Goal: Task Accomplishment & Management: Manage account settings

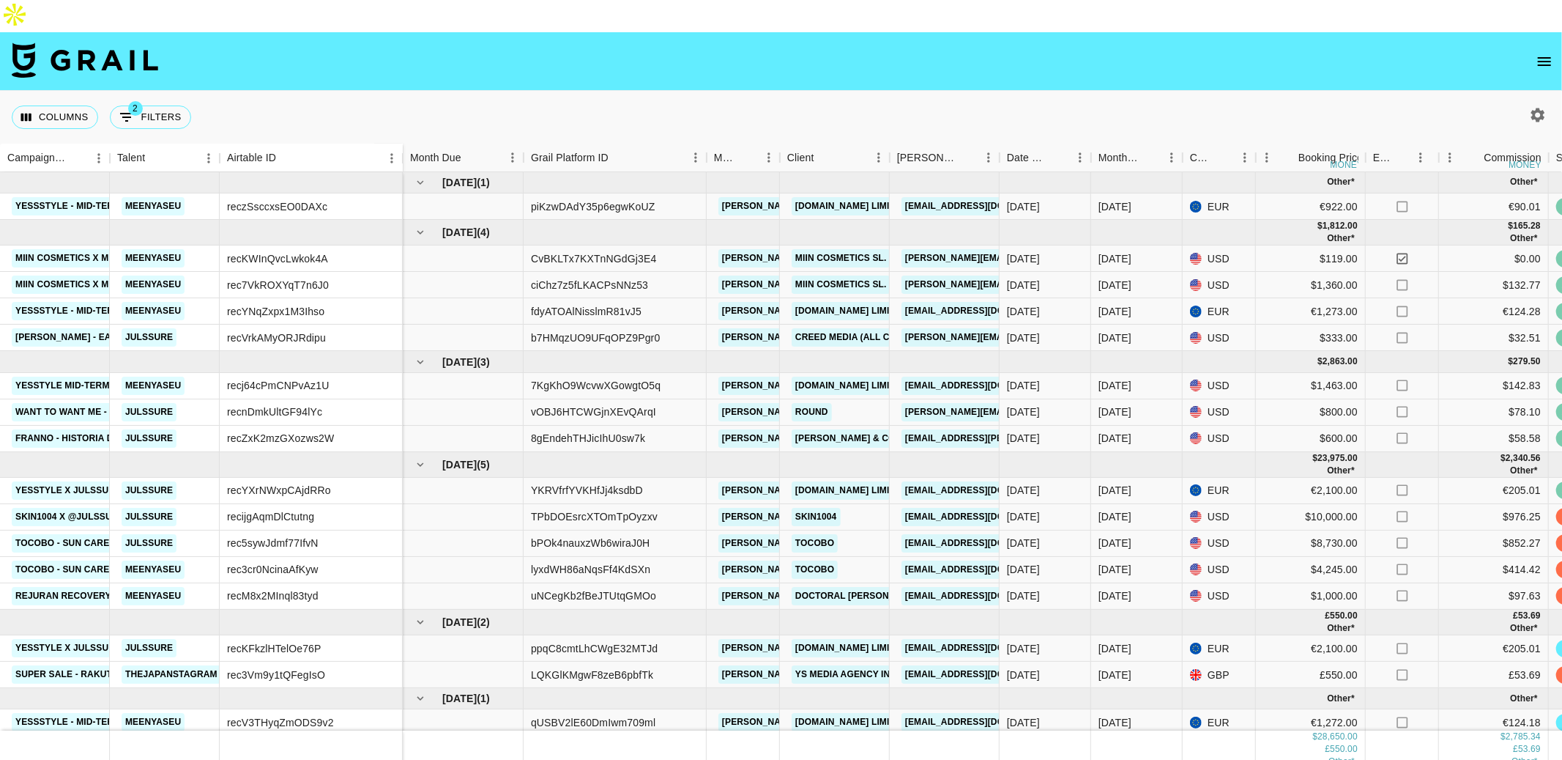
scroll to position [18, 0]
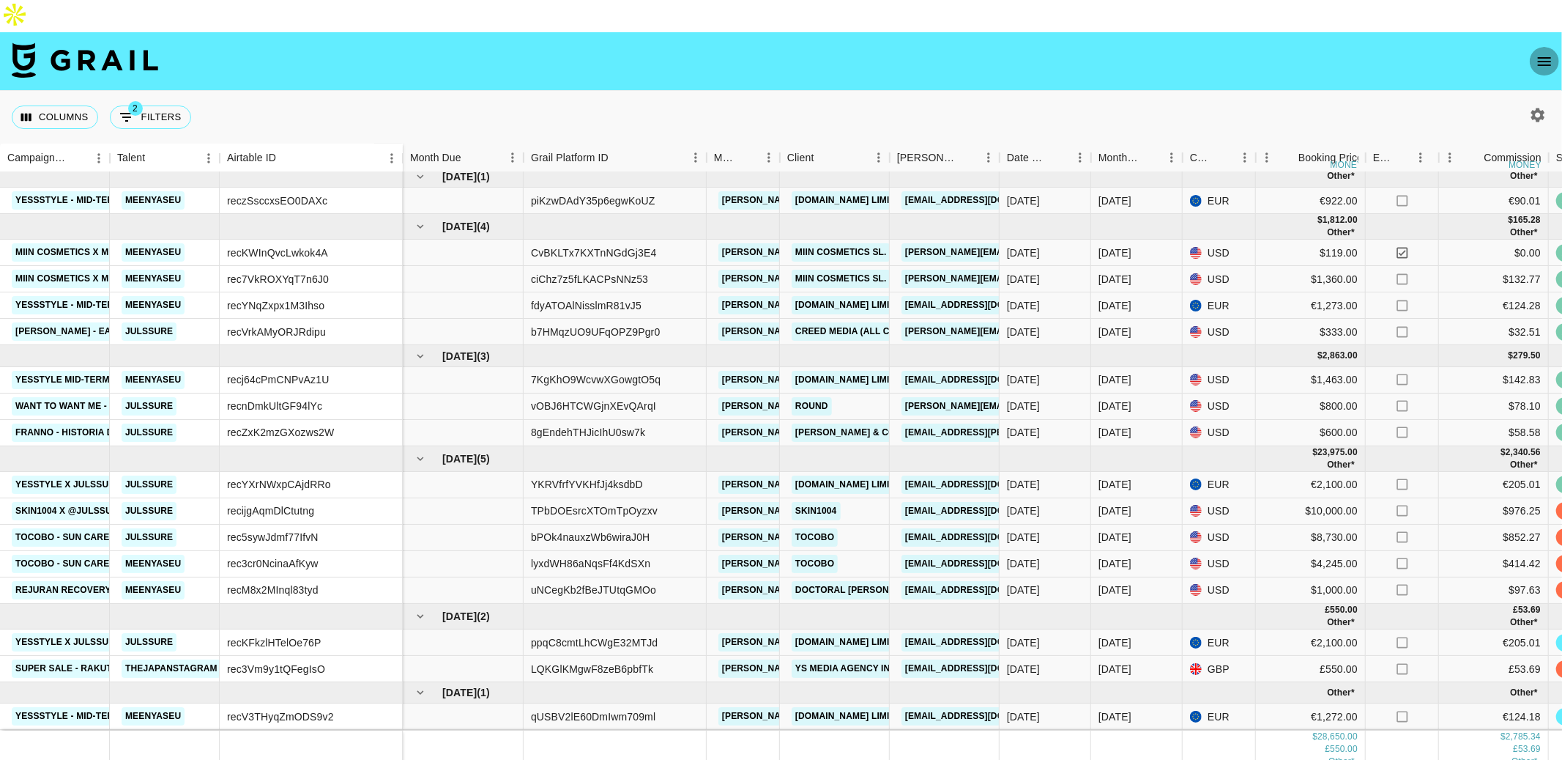
click at [1551, 53] on icon "open drawer" at bounding box center [1545, 62] width 18 height 18
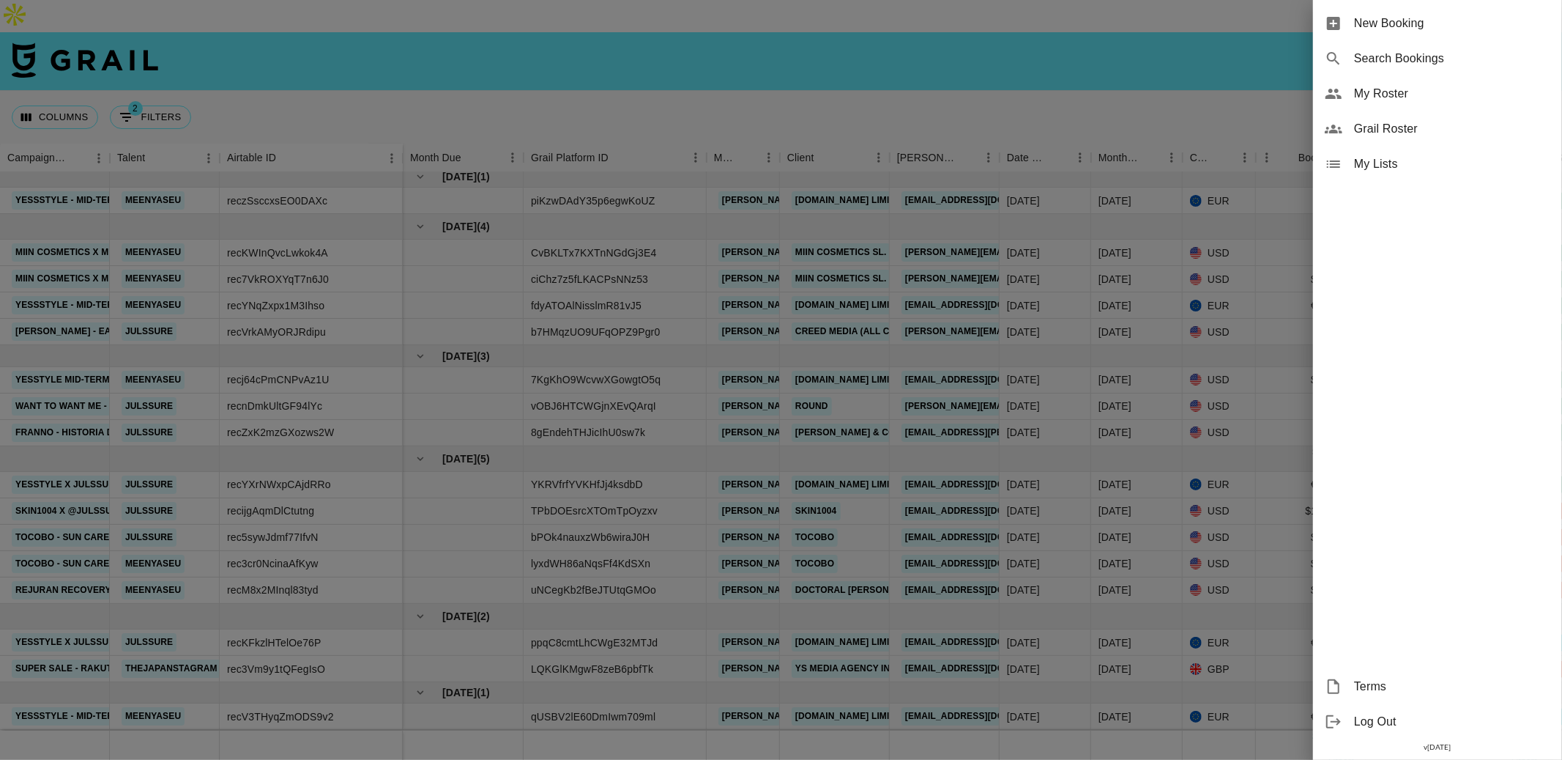
click at [1271, 53] on div at bounding box center [781, 380] width 1562 height 760
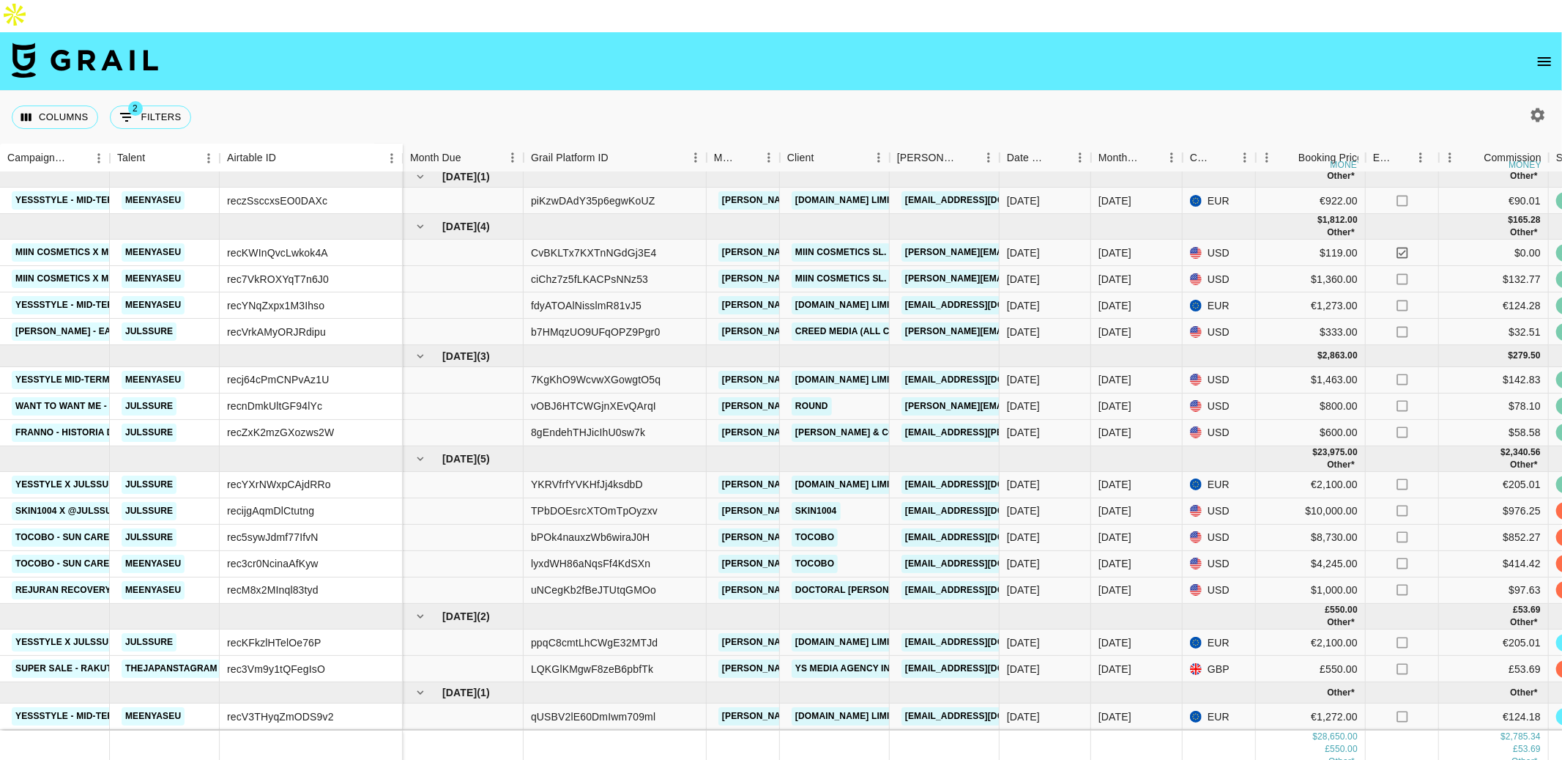
click at [1540, 106] on icon "button" at bounding box center [1538, 115] width 18 height 18
select select "[DATE]"
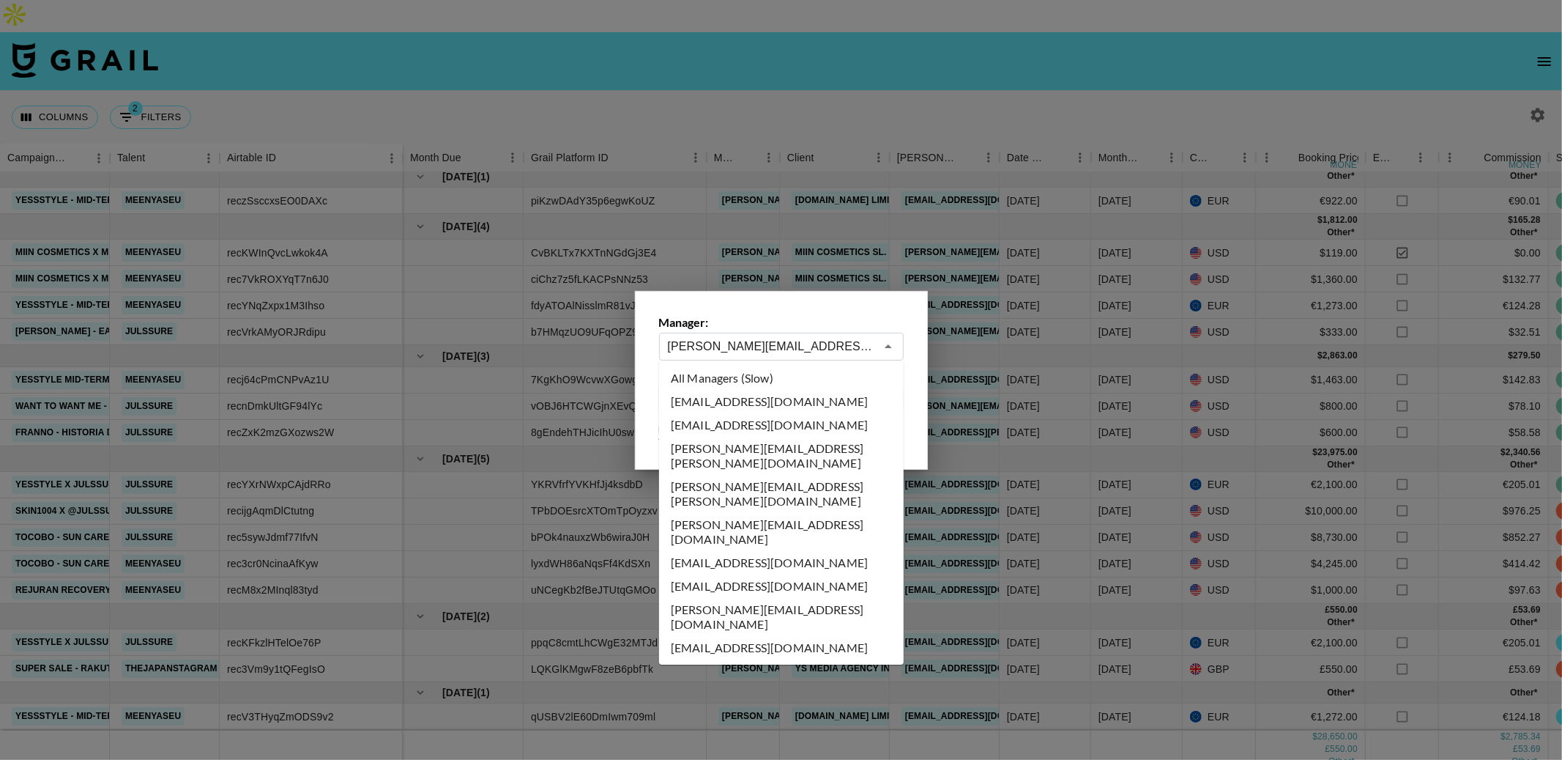
click at [787, 346] on input "[PERSON_NAME][EMAIL_ADDRESS][PERSON_NAME][DOMAIN_NAME]" at bounding box center [771, 346] width 207 height 17
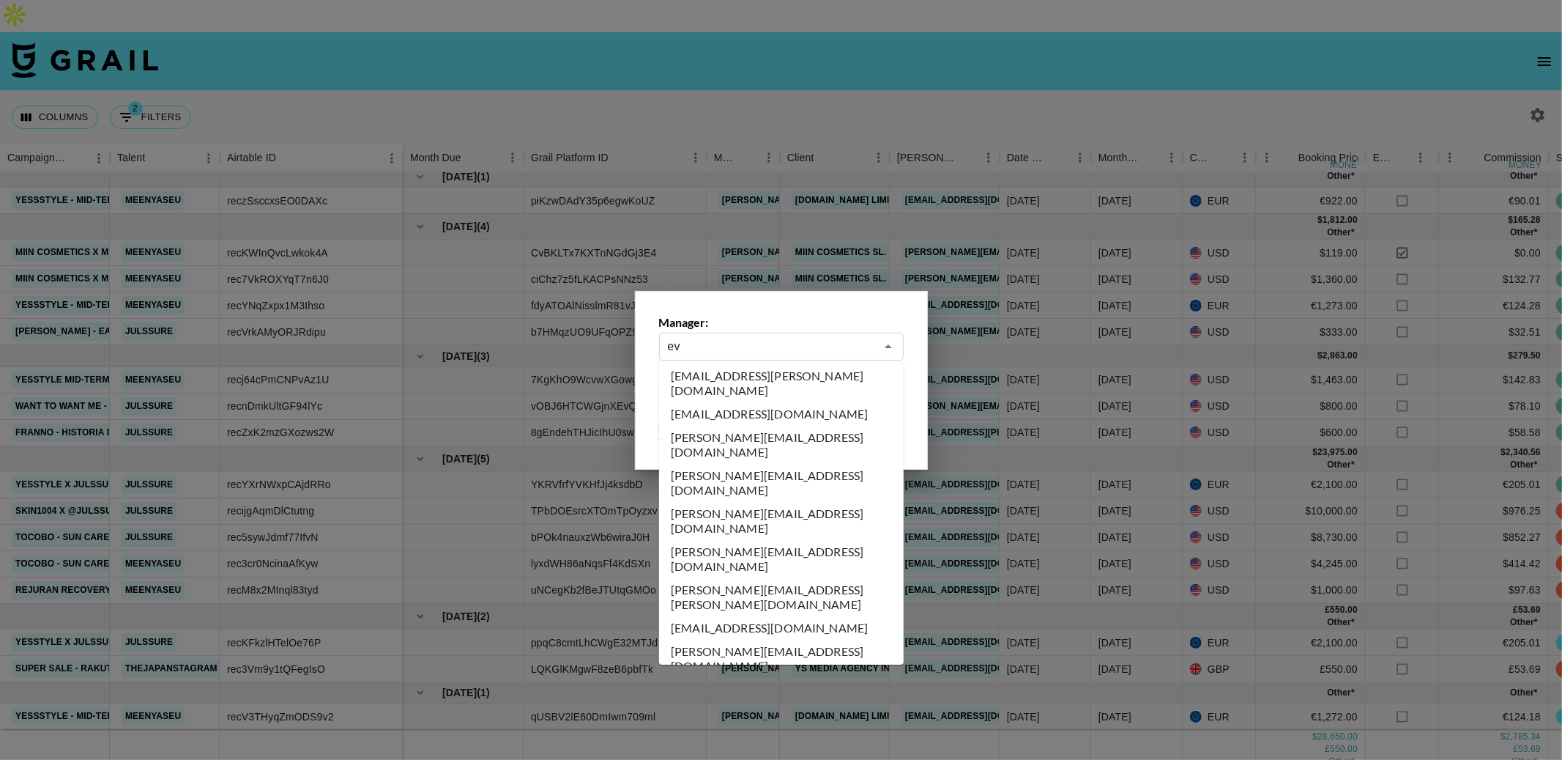
scroll to position [0, 0]
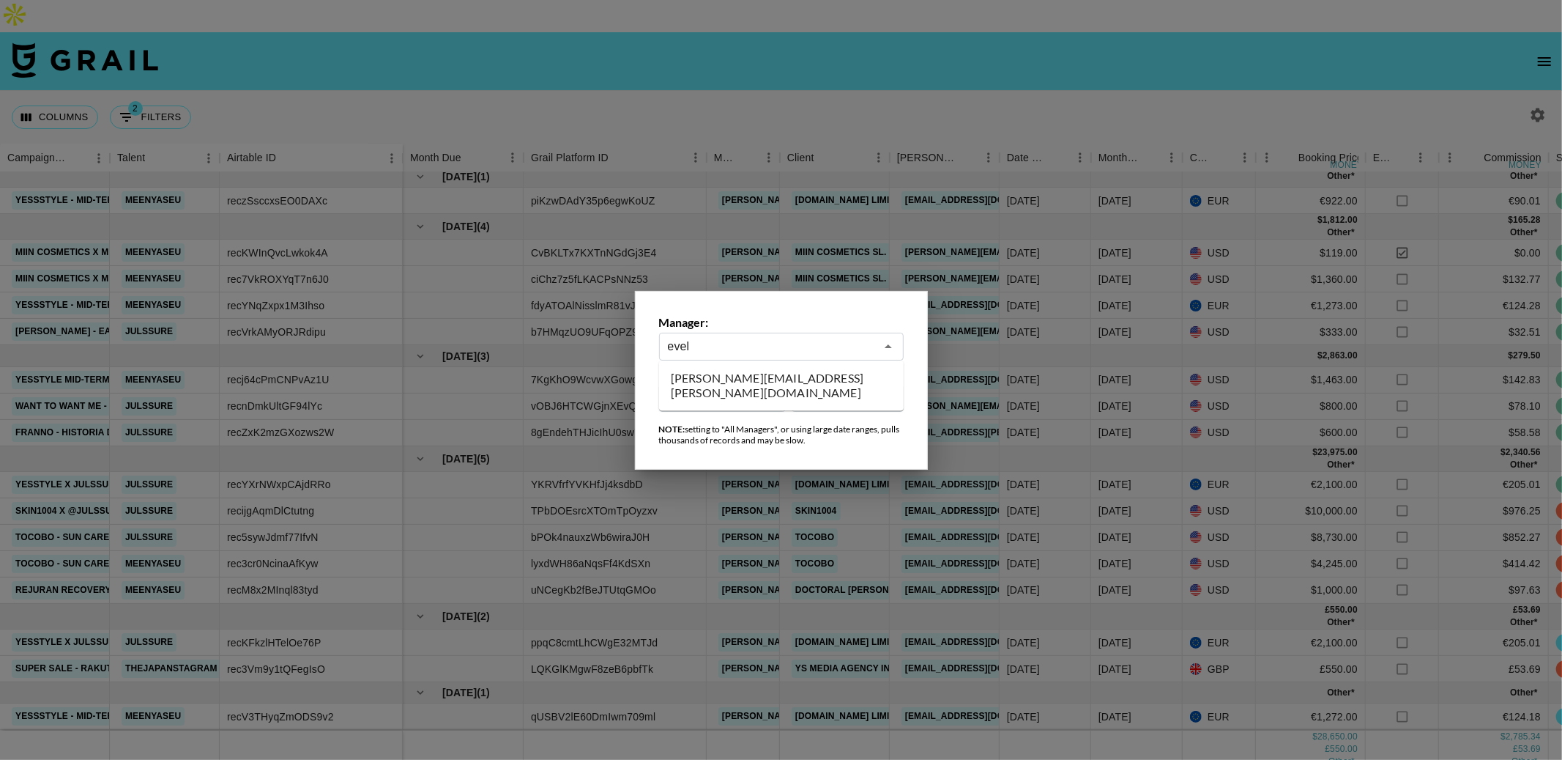
click at [791, 379] on li "[PERSON_NAME][EMAIL_ADDRESS][PERSON_NAME][DOMAIN_NAME]" at bounding box center [781, 385] width 245 height 38
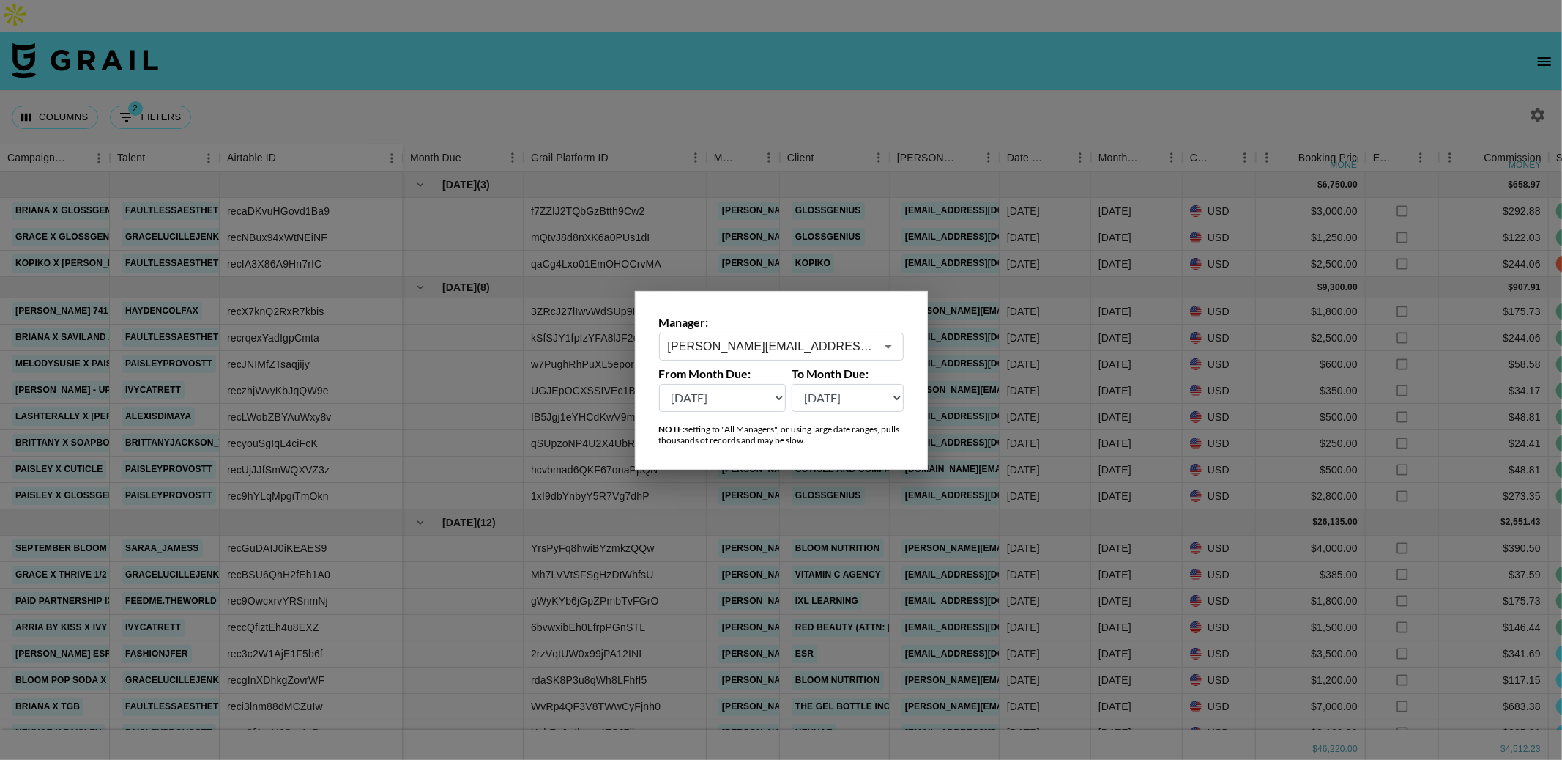
type input "[PERSON_NAME][EMAIL_ADDRESS][PERSON_NAME][DOMAIN_NAME]"
click at [902, 64] on div at bounding box center [781, 380] width 1562 height 760
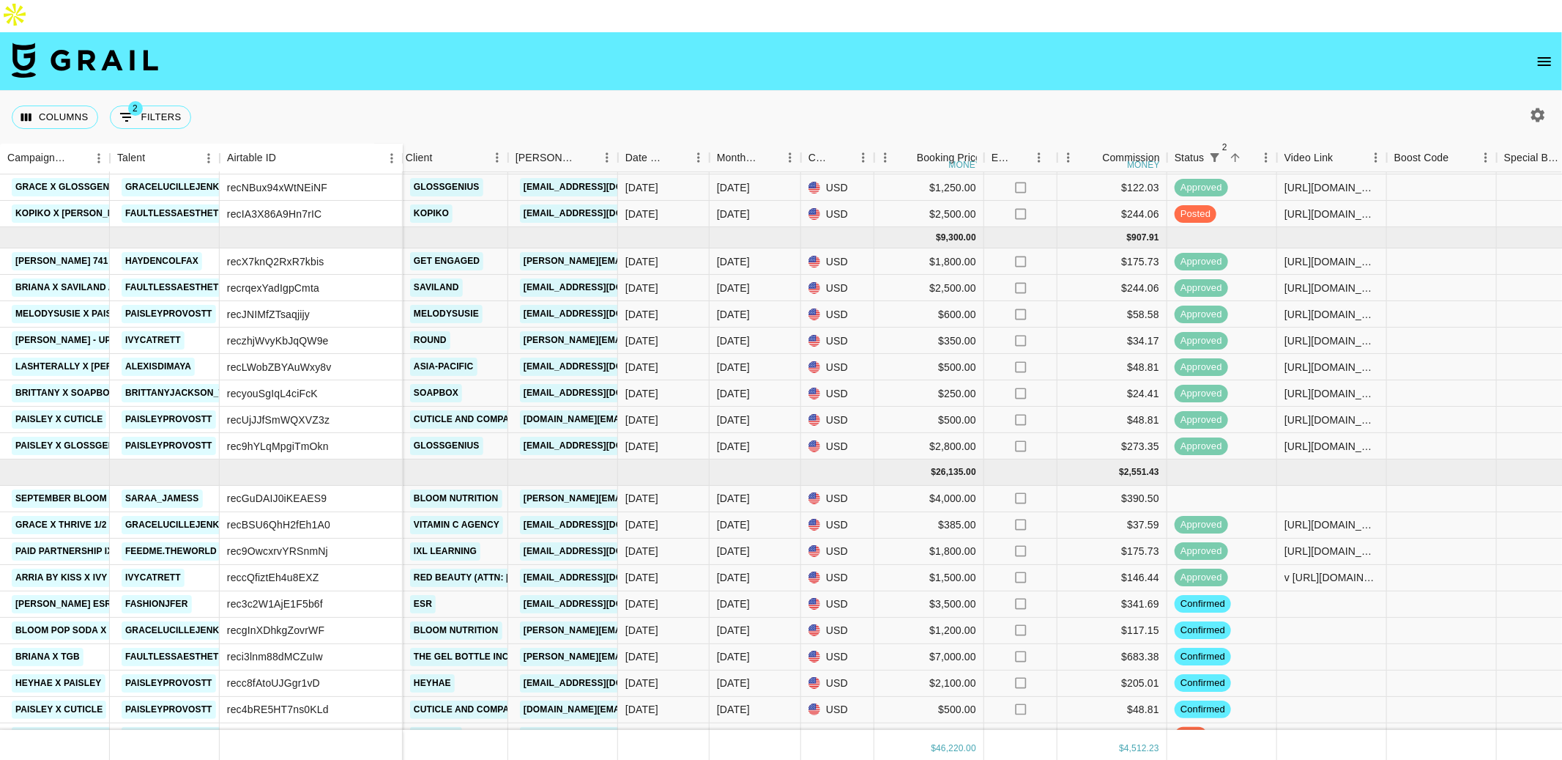
scroll to position [0, 382]
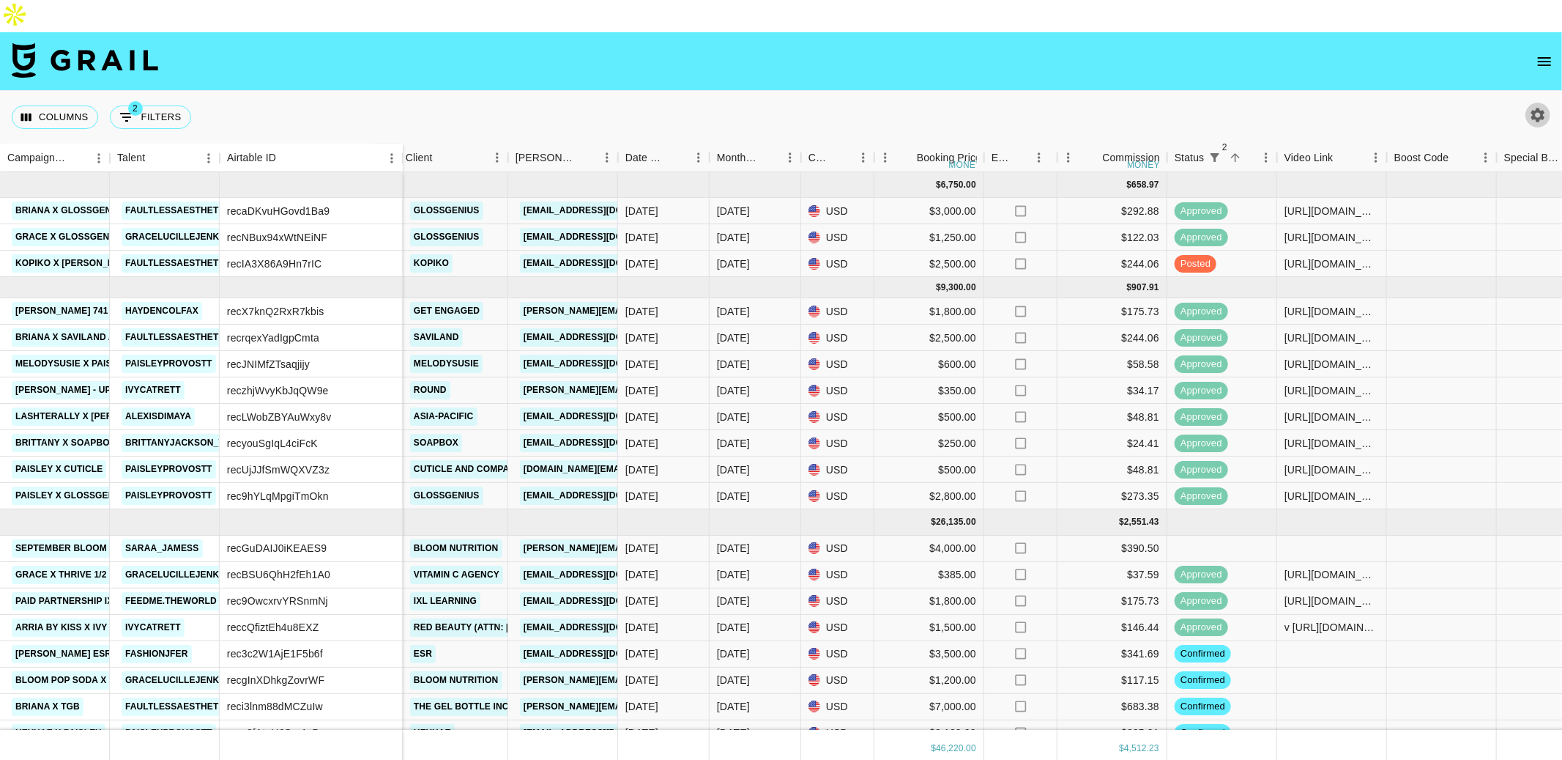
click at [1538, 108] on icon "button" at bounding box center [1539, 115] width 14 height 14
select select "[DATE]"
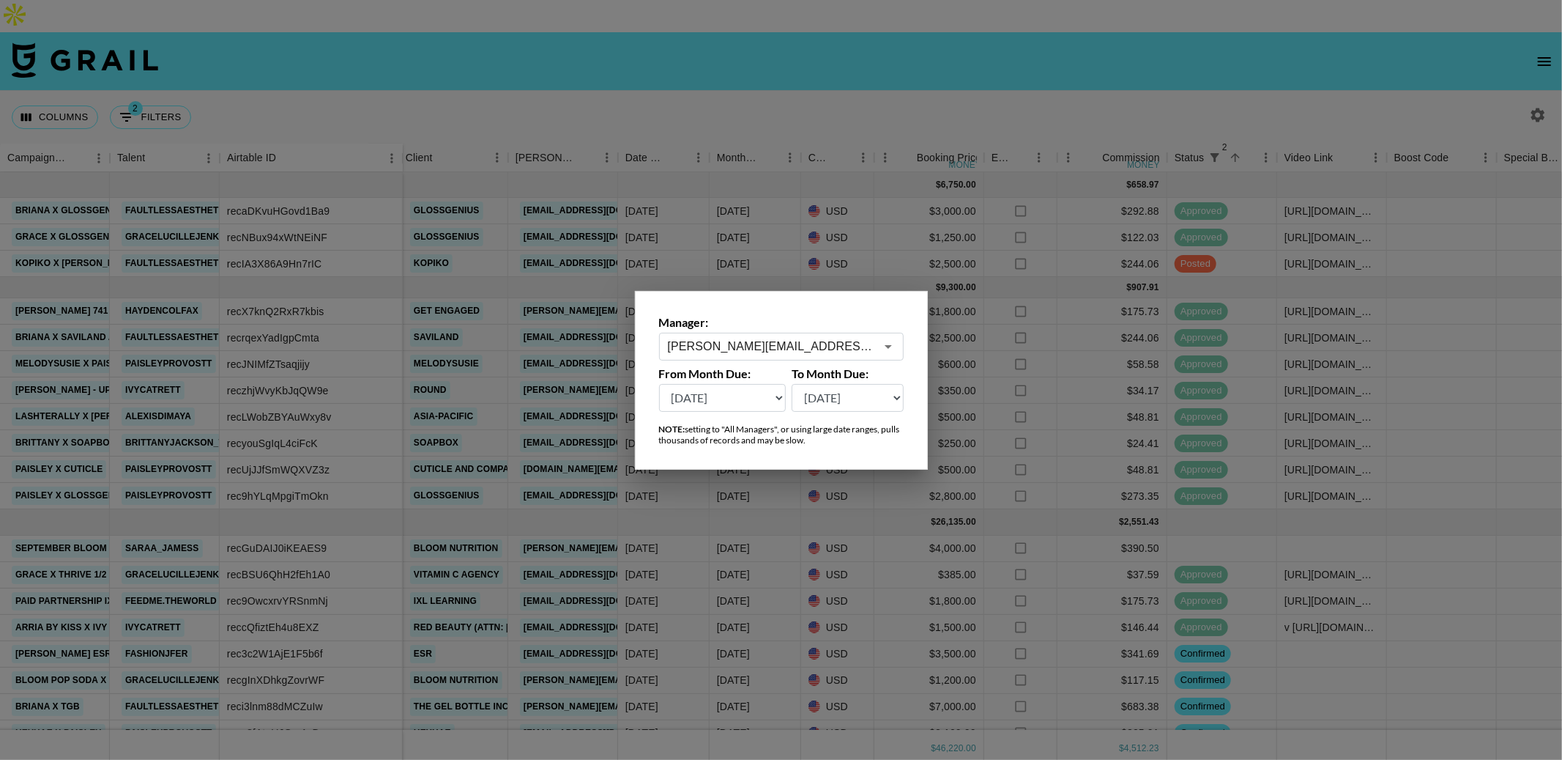
click at [809, 327] on label "Manager:" at bounding box center [781, 322] width 245 height 15
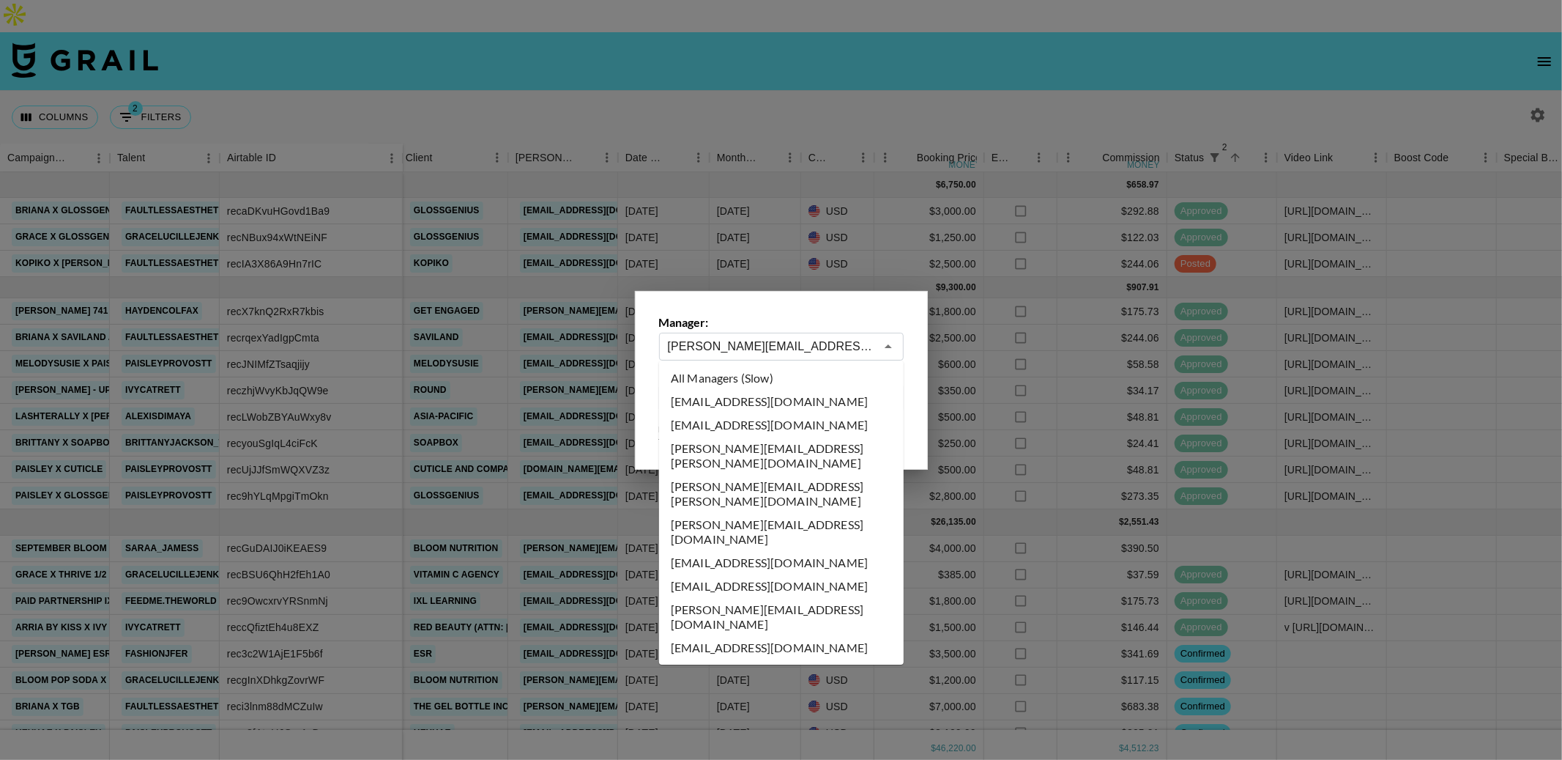
scroll to position [2747, 0]
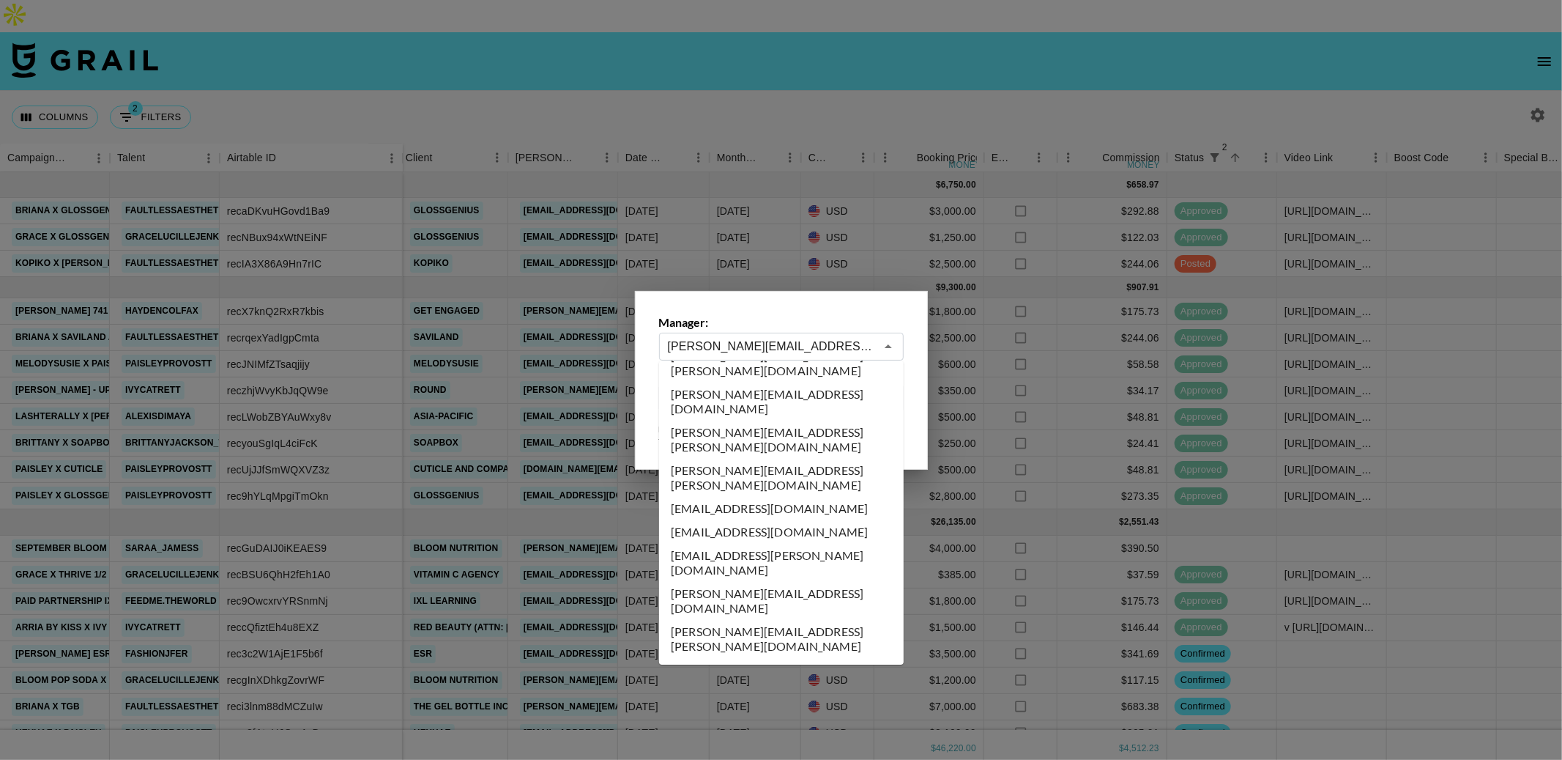
click at [802, 344] on input "[PERSON_NAME][EMAIL_ADDRESS][PERSON_NAME][DOMAIN_NAME]" at bounding box center [771, 346] width 207 height 17
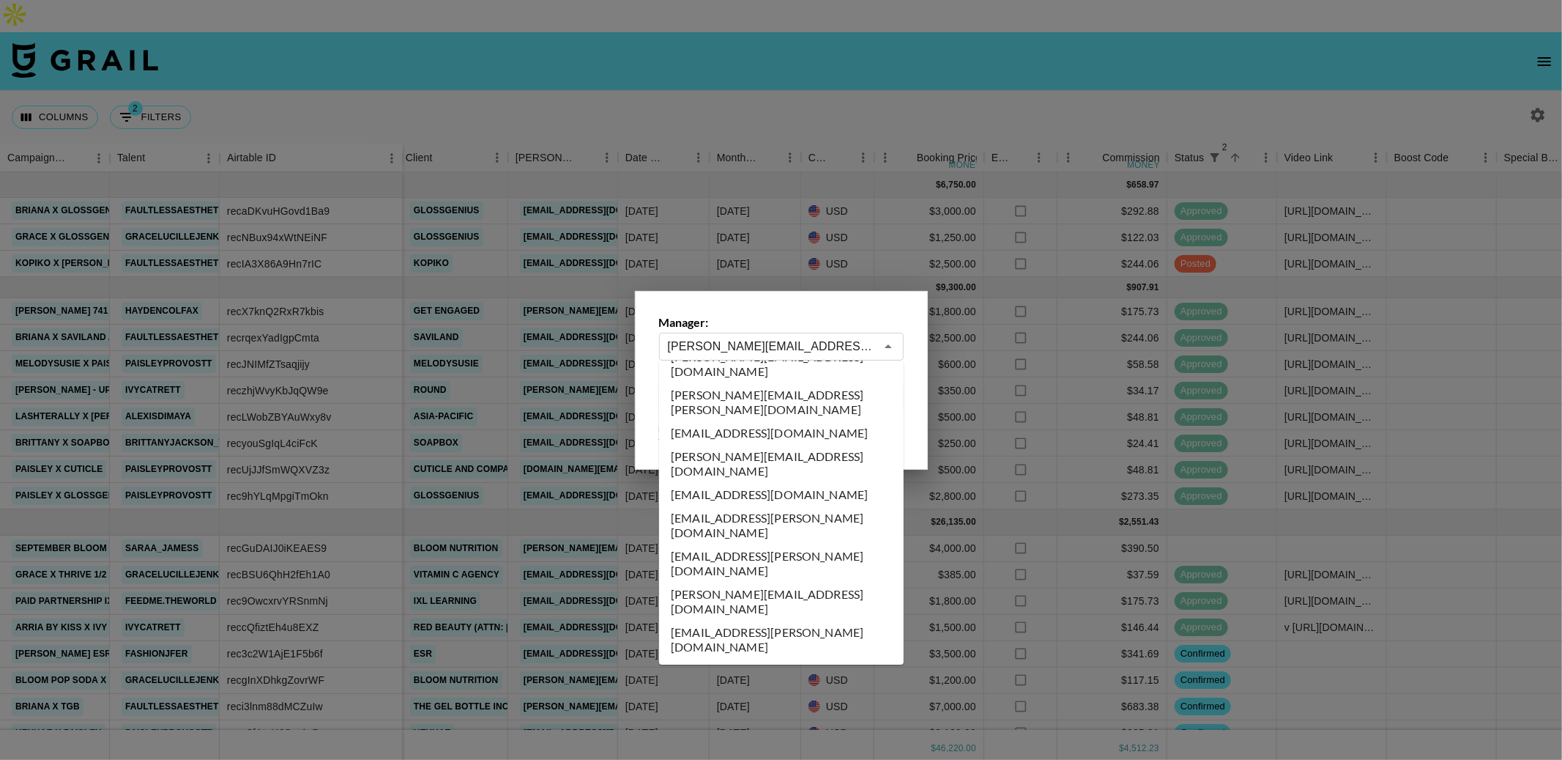
scroll to position [530, 0]
click at [790, 680] on li "[PERSON_NAME][EMAIL_ADDRESS][PERSON_NAME][DOMAIN_NAME]" at bounding box center [781, 699] width 245 height 38
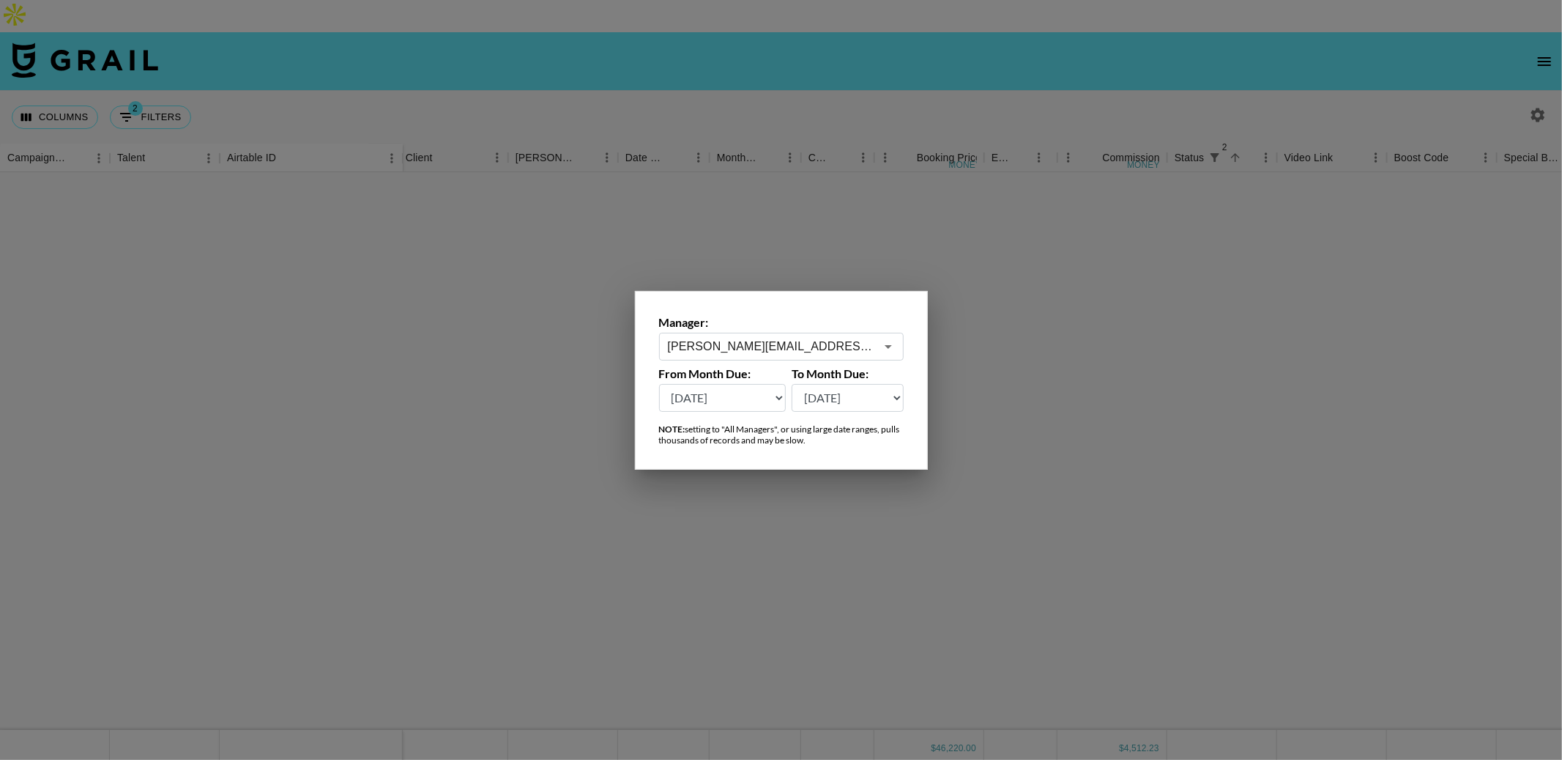
type input "[PERSON_NAME][EMAIL_ADDRESS][PERSON_NAME][DOMAIN_NAME]"
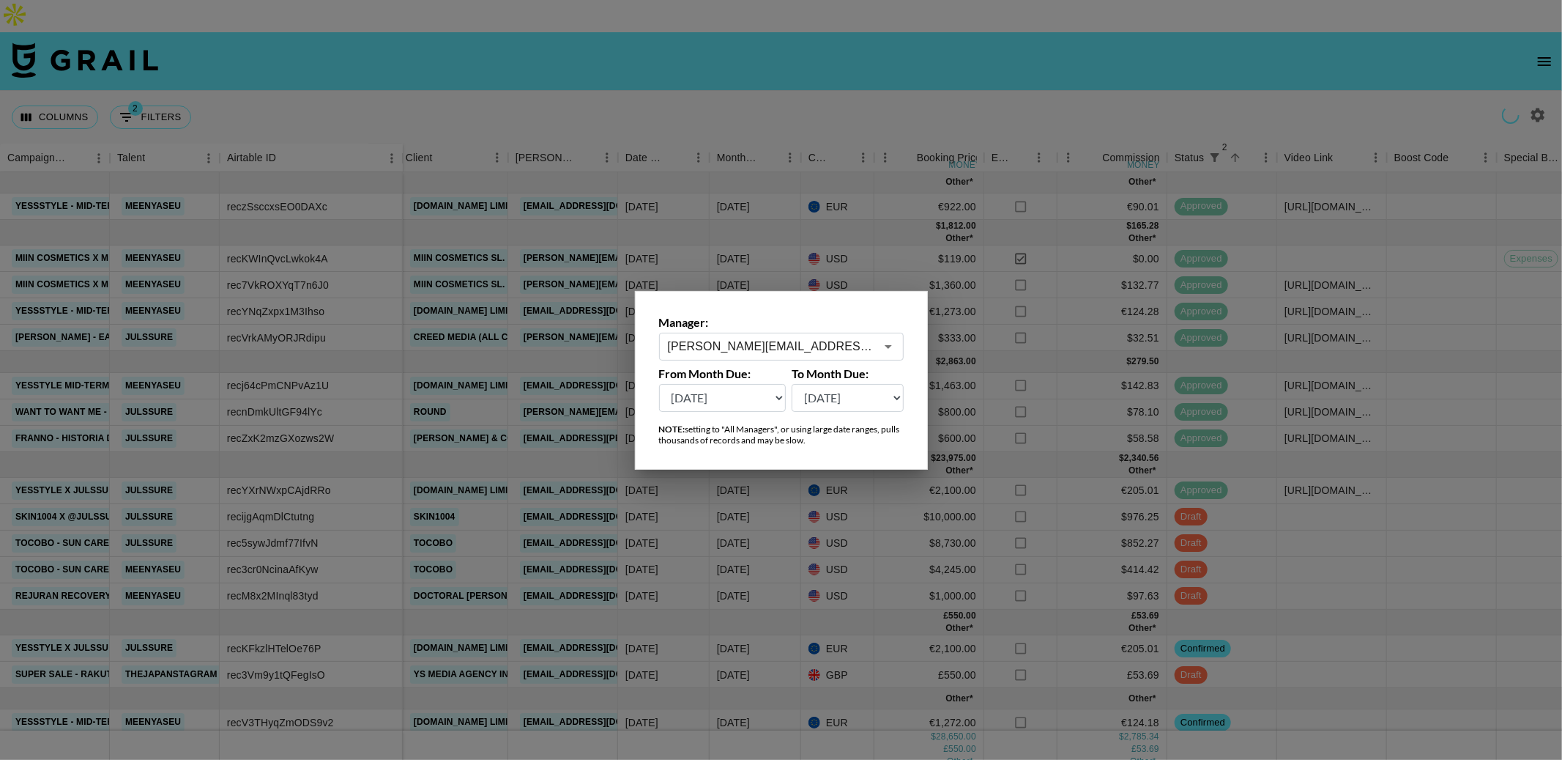
click at [1099, 70] on div at bounding box center [781, 380] width 1562 height 760
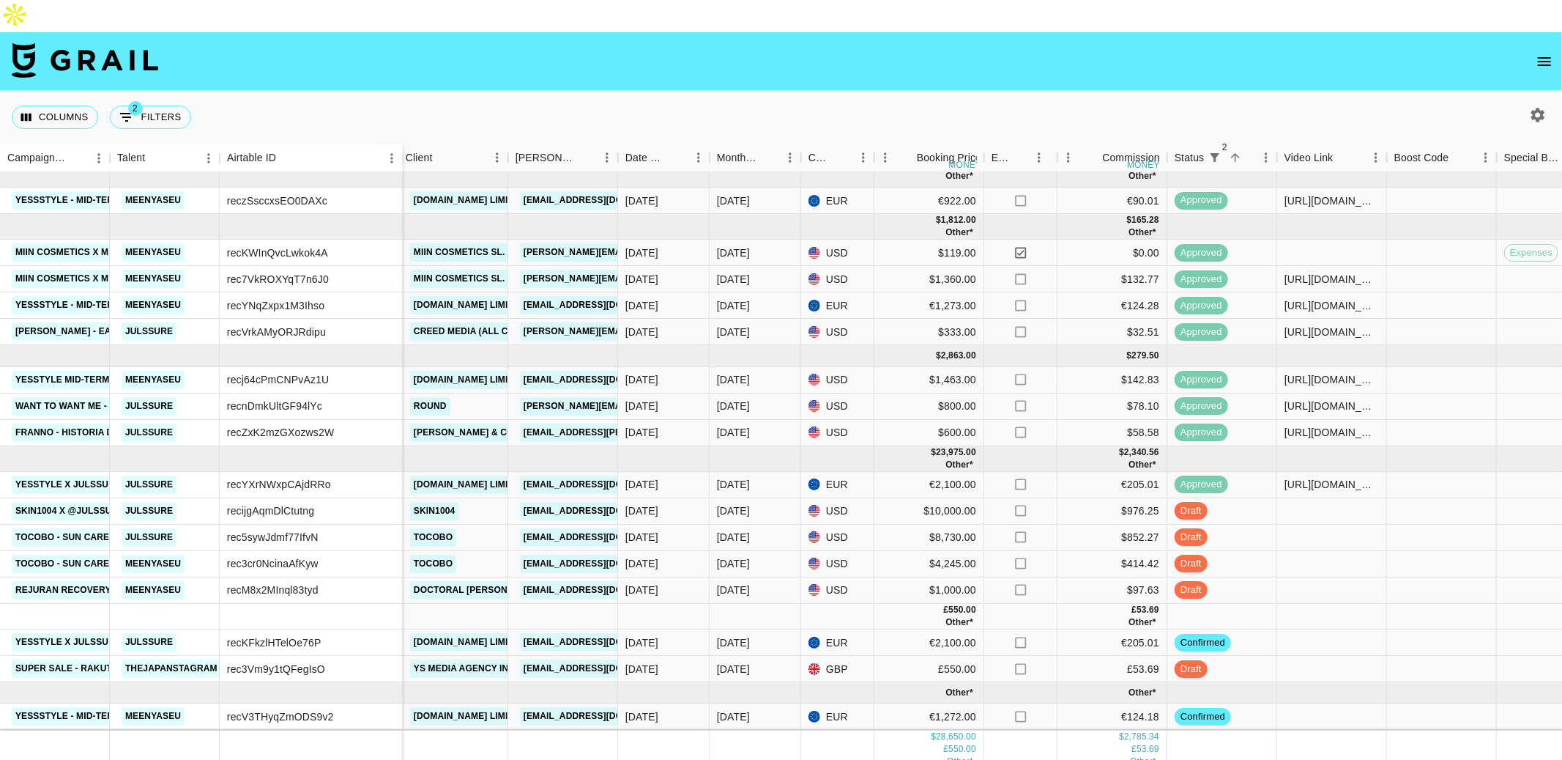
scroll to position [0, 382]
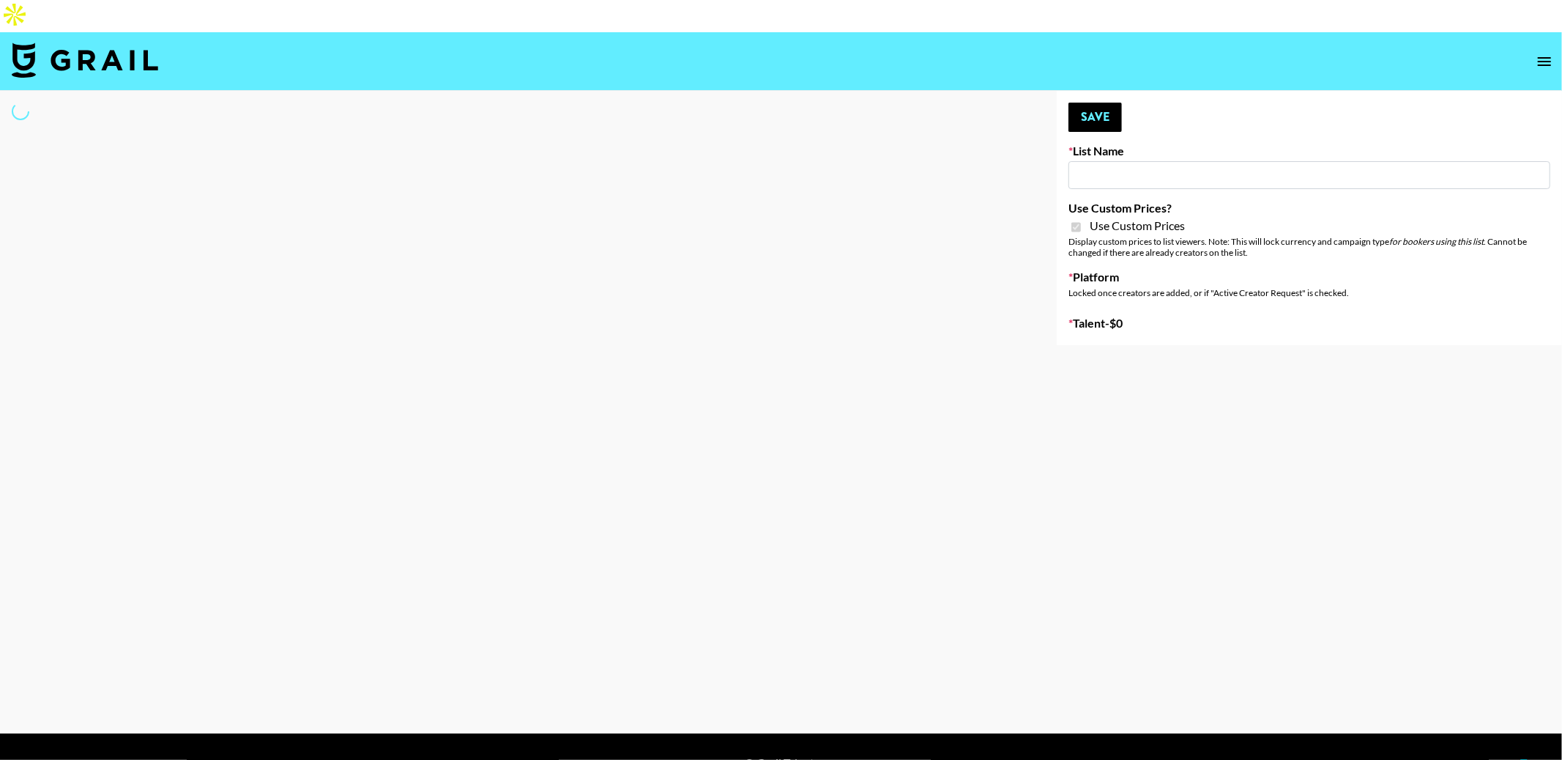
type input "Craftd"
checkbox input "true"
select select "Brand"
